Goal: Transaction & Acquisition: Purchase product/service

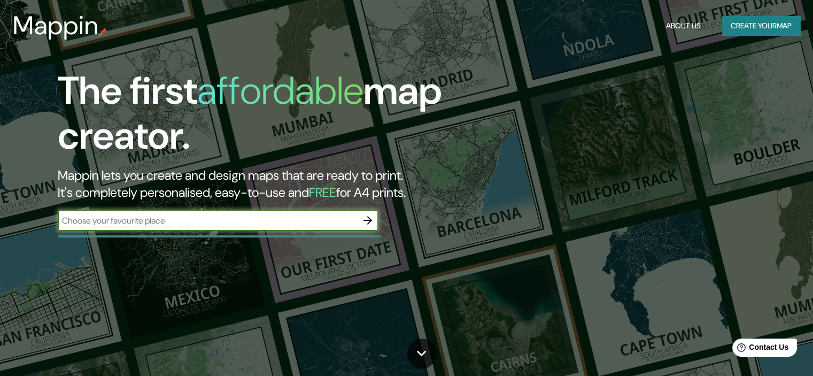
click at [791, 13] on div "Mappin About Us Create your map" at bounding box center [406, 26] width 813 height 34
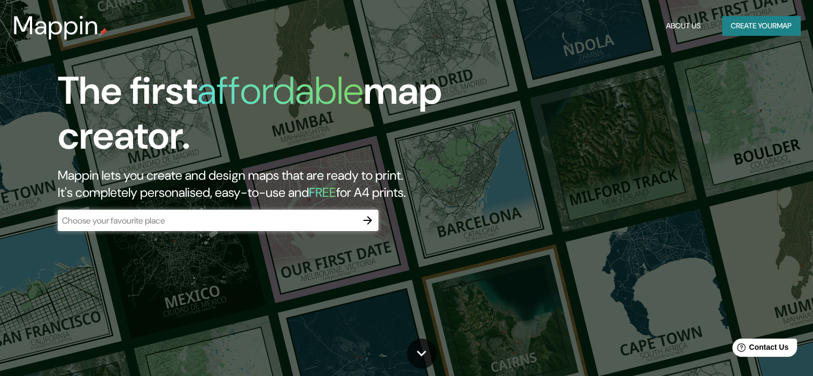
click at [791, 22] on button "Create your map" at bounding box center [761, 26] width 78 height 20
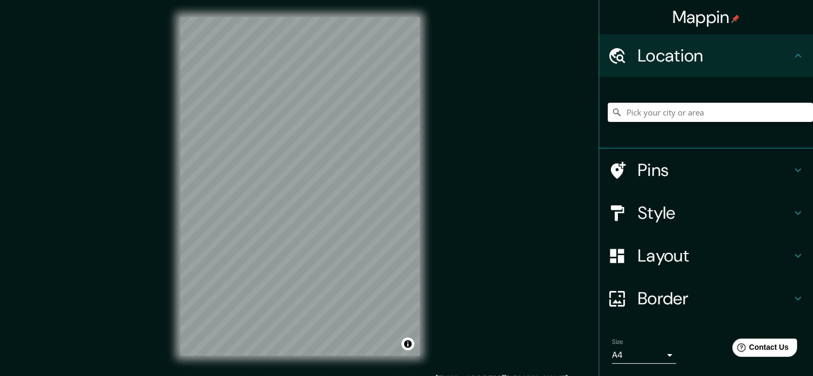
click at [720, 116] on input "Pick your city or area" at bounding box center [710, 112] width 205 height 19
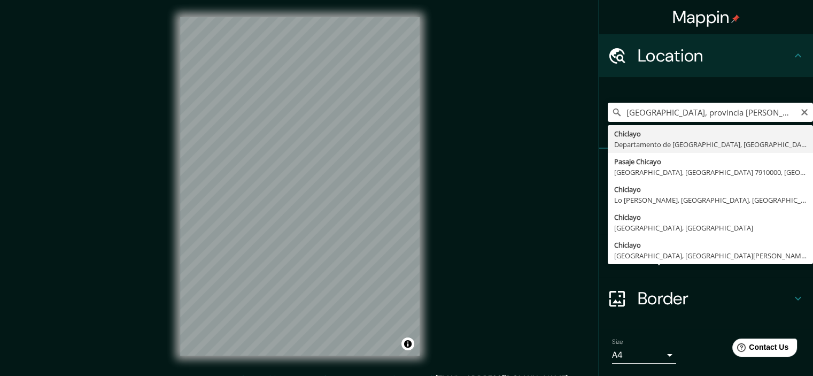
type input "Chiclayo, Departamento de [GEOGRAPHIC_DATA], [GEOGRAPHIC_DATA]"
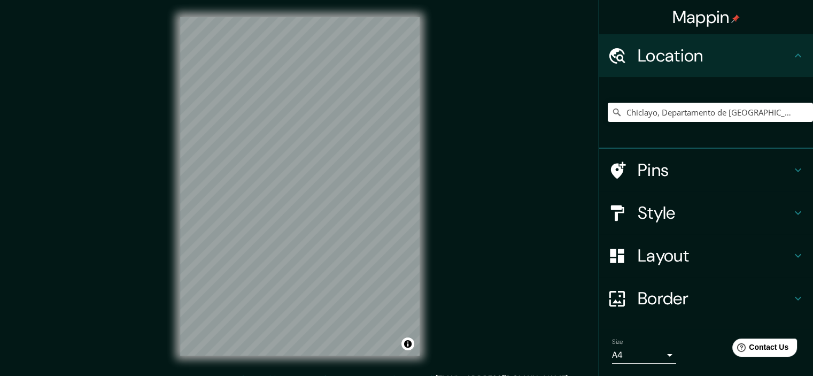
click at [495, 238] on div "Mappin Location [GEOGRAPHIC_DATA], [GEOGRAPHIC_DATA], [GEOGRAPHIC_DATA] Pins St…" at bounding box center [406, 195] width 813 height 390
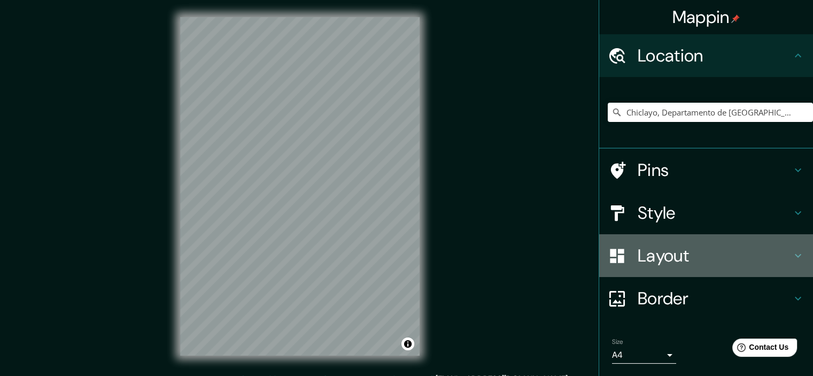
click at [682, 260] on h4 "Layout" at bounding box center [715, 255] width 154 height 21
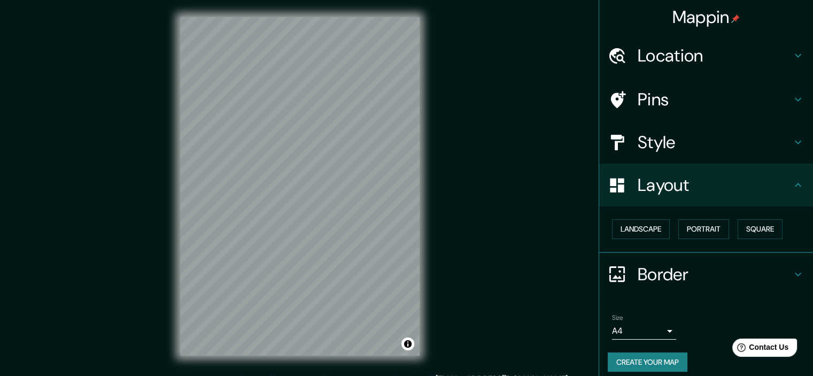
click at [708, 192] on h4 "Layout" at bounding box center [715, 184] width 154 height 21
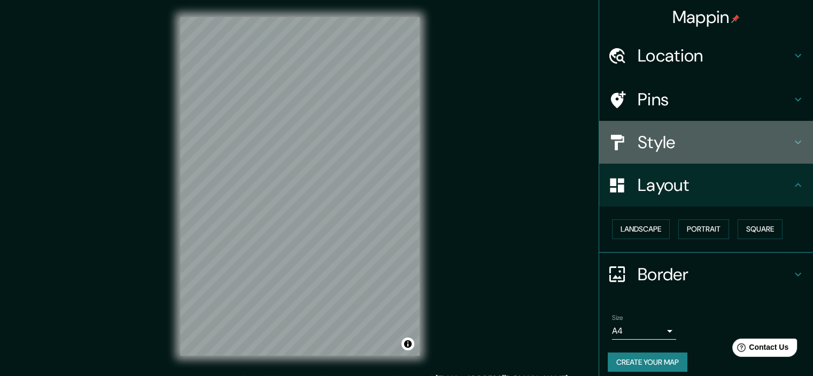
click at [681, 145] on h4 "Style" at bounding box center [715, 142] width 154 height 21
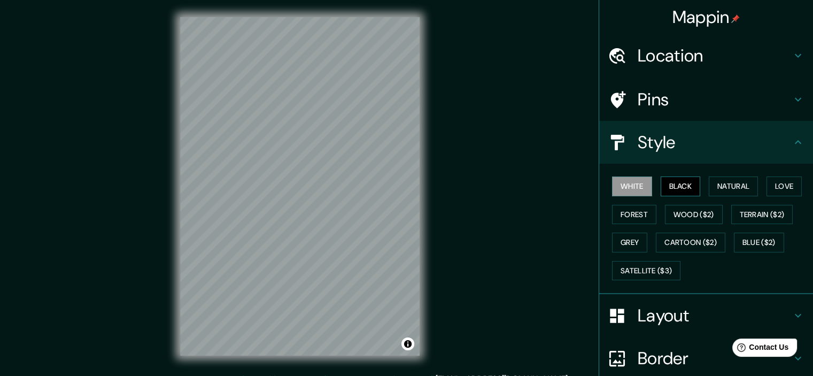
click at [669, 186] on button "Black" at bounding box center [681, 186] width 40 height 20
click at [713, 186] on button "Natural" at bounding box center [733, 186] width 49 height 20
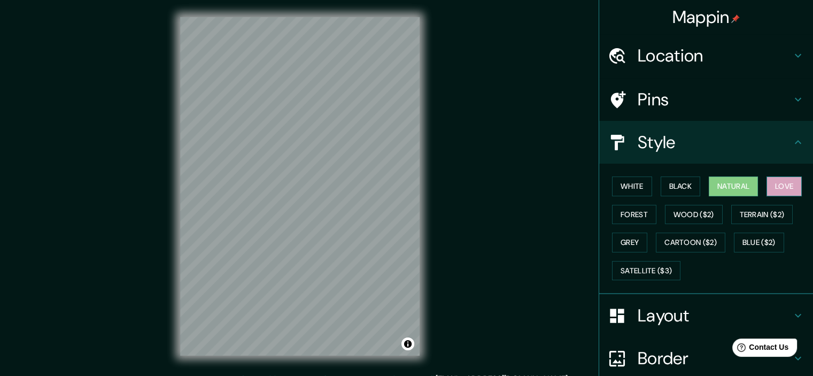
click at [767, 186] on button "Love" at bounding box center [784, 186] width 35 height 20
click at [631, 218] on button "Forest" at bounding box center [634, 215] width 44 height 20
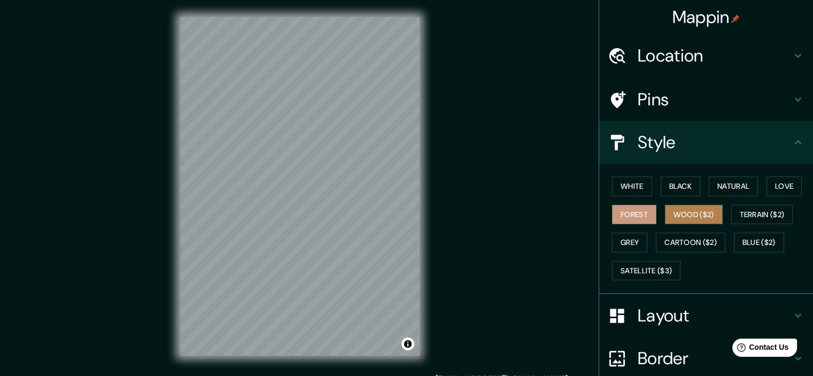
click at [680, 215] on button "Wood ($2)" at bounding box center [694, 215] width 58 height 20
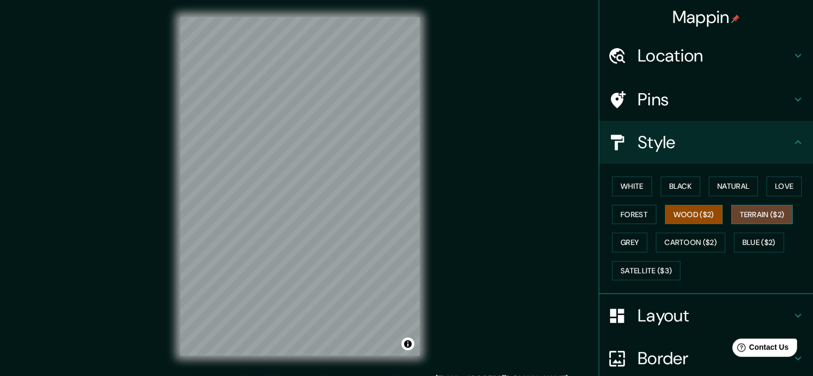
click at [758, 215] on button "Terrain ($2)" at bounding box center [762, 215] width 62 height 20
click at [614, 243] on button "Grey" at bounding box center [629, 243] width 35 height 20
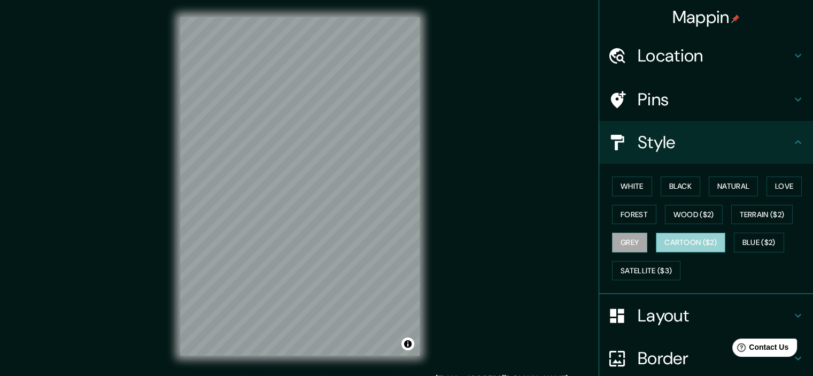
click at [691, 241] on button "Cartoon ($2)" at bounding box center [691, 243] width 70 height 20
click at [775, 245] on button "Blue ($2)" at bounding box center [759, 243] width 50 height 20
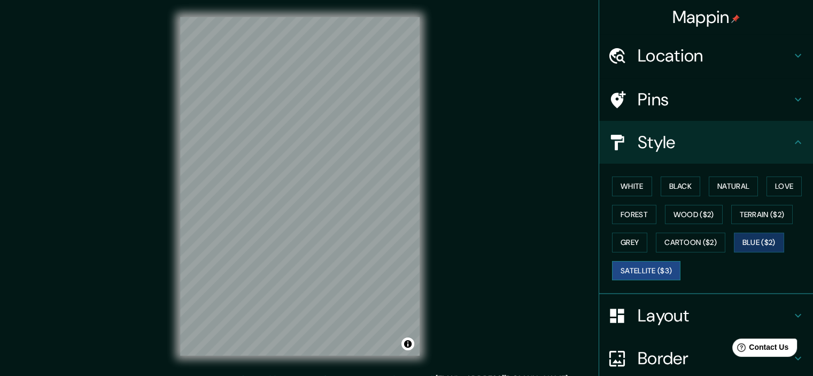
click at [644, 275] on button "Satellite ($3)" at bounding box center [646, 271] width 68 height 20
click at [764, 247] on button "Blue ($2)" at bounding box center [759, 243] width 50 height 20
click at [719, 189] on button "Natural" at bounding box center [733, 186] width 49 height 20
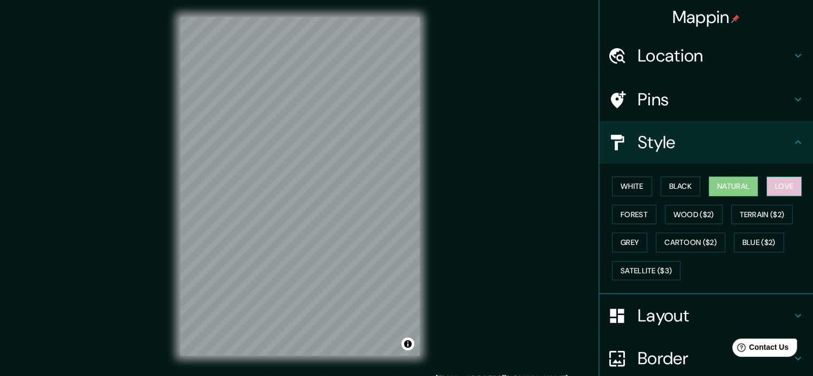
click at [787, 179] on button "Love" at bounding box center [784, 186] width 35 height 20
click at [734, 240] on button "Blue ($2)" at bounding box center [759, 243] width 50 height 20
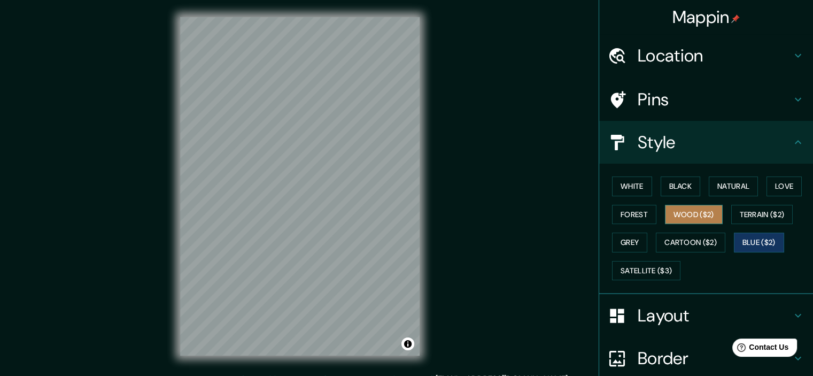
click at [684, 221] on button "Wood ($2)" at bounding box center [694, 215] width 58 height 20
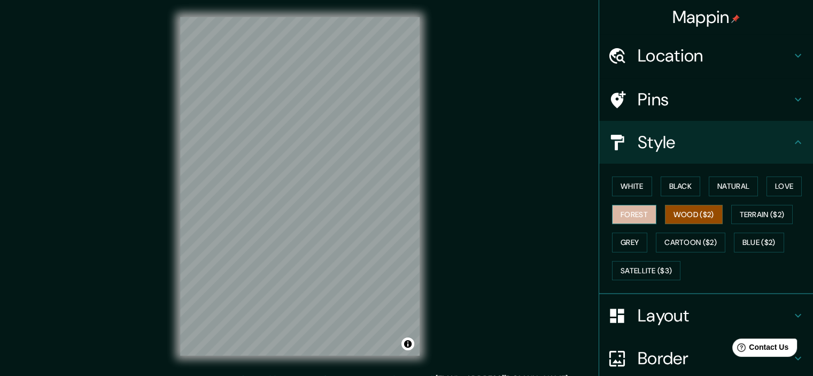
click at [637, 207] on button "Forest" at bounding box center [634, 215] width 44 height 20
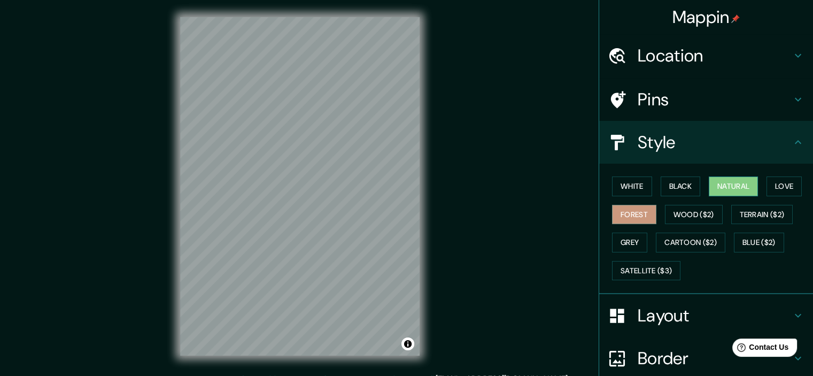
click at [720, 181] on button "Natural" at bounding box center [733, 186] width 49 height 20
